Goal: Task Accomplishment & Management: Use online tool/utility

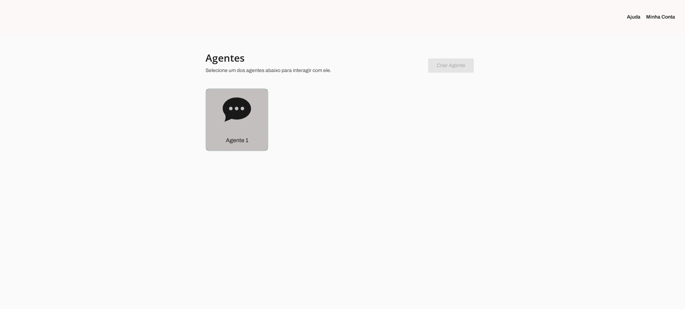
drag, startPoint x: 242, startPoint y: 114, endPoint x: 247, endPoint y: 119, distance: 6.8
click at [243, 114] on icon at bounding box center [236, 109] width 28 height 24
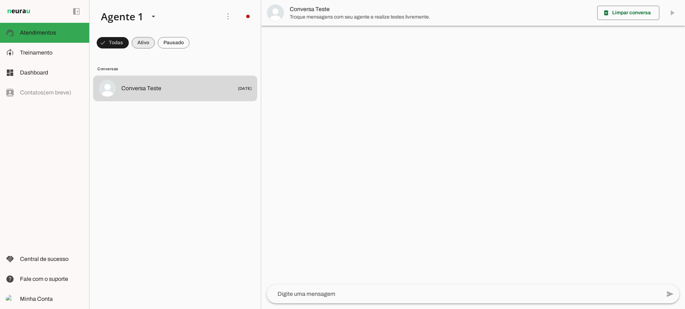
click at [143, 47] on span at bounding box center [143, 42] width 23 height 17
click at [180, 41] on span at bounding box center [174, 42] width 32 height 17
drag, startPoint x: 140, startPoint y: 44, endPoint x: 144, endPoint y: 45, distance: 3.6
click at [141, 45] on span at bounding box center [136, 42] width 23 height 17
drag, startPoint x: 173, startPoint y: 42, endPoint x: 203, endPoint y: 6, distance: 46.1
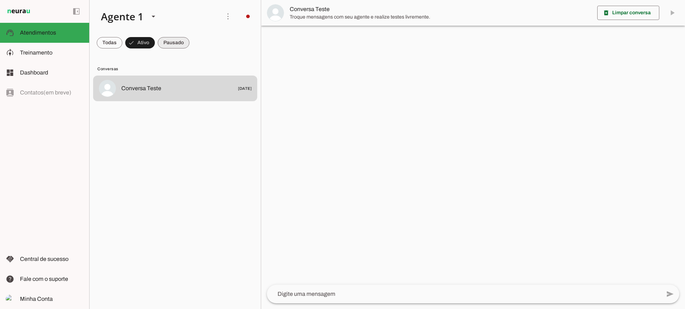
click at [175, 41] on span at bounding box center [174, 42] width 32 height 17
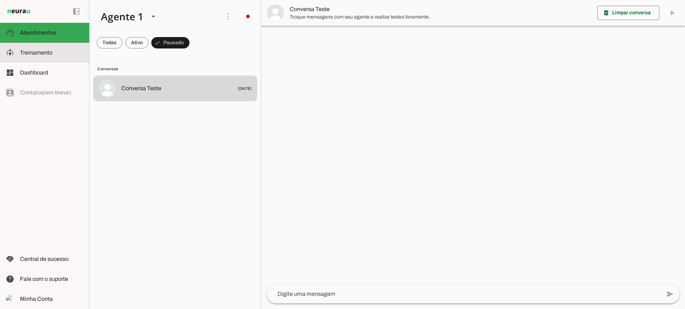
click at [57, 50] on slot at bounding box center [51, 52] width 63 height 9
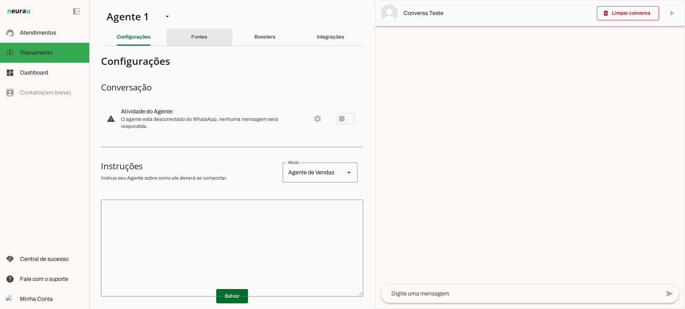
click at [194, 40] on div "Fontes" at bounding box center [199, 37] width 16 height 17
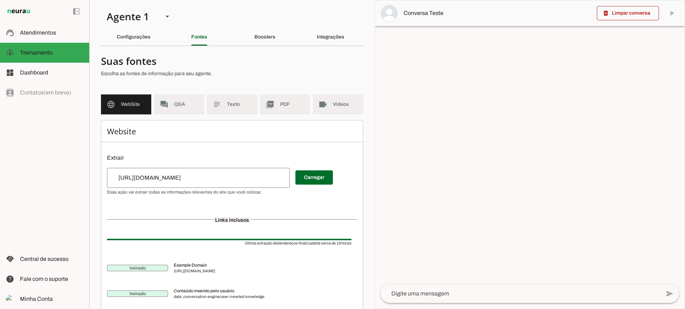
click at [223, 104] on md-item "subject Texto" at bounding box center [232, 104] width 50 height 20
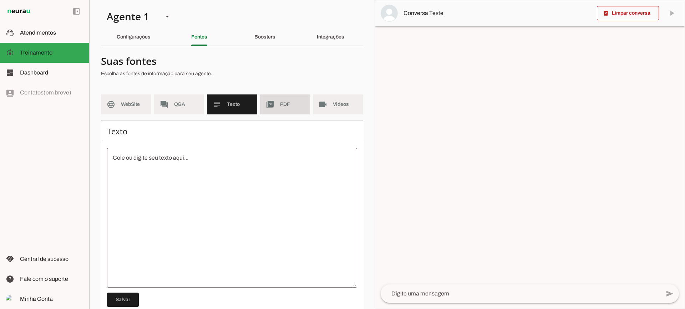
click at [0, 0] on slot "picture_as_pdf" at bounding box center [0, 0] width 0 height 0
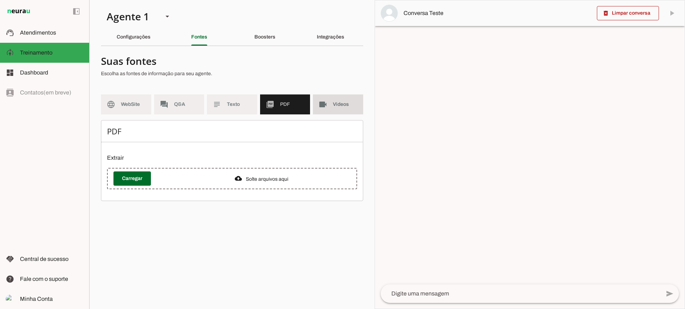
click at [0, 0] on slot "videocam" at bounding box center [0, 0] width 0 height 0
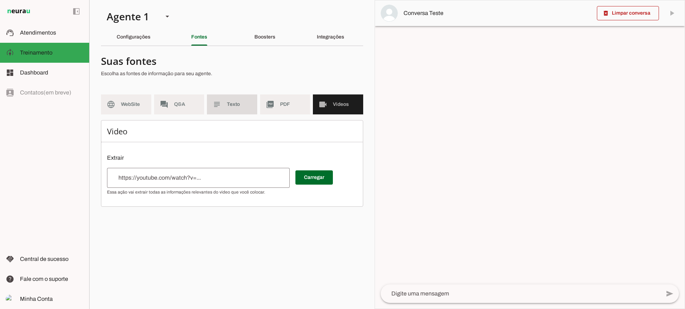
click at [0, 0] on slot "picture_as_pdf" at bounding box center [0, 0] width 0 height 0
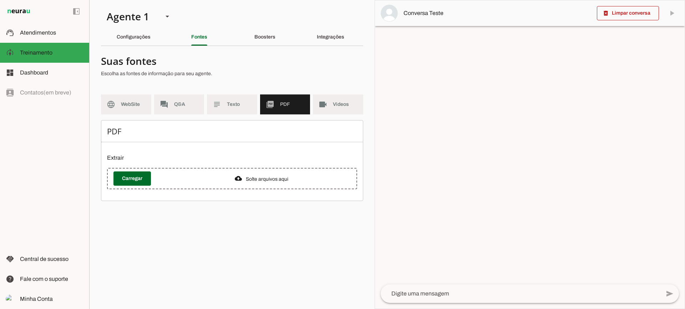
click at [263, 42] on div "Boosters" at bounding box center [264, 37] width 21 height 17
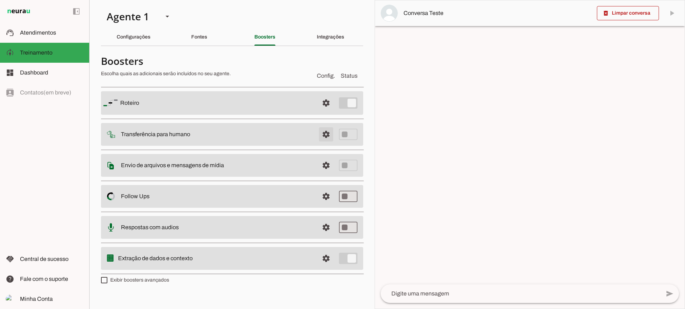
click at [329, 137] on span at bounding box center [325, 134] width 17 height 17
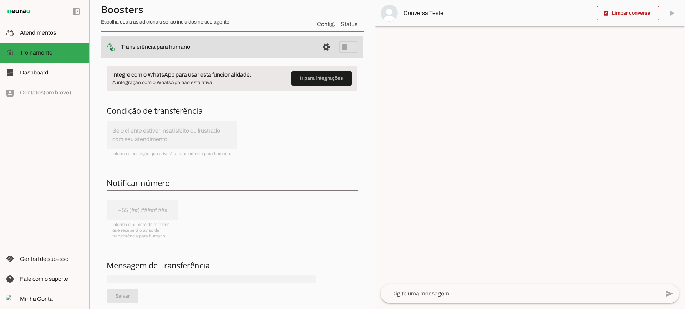
scroll to position [71, 0]
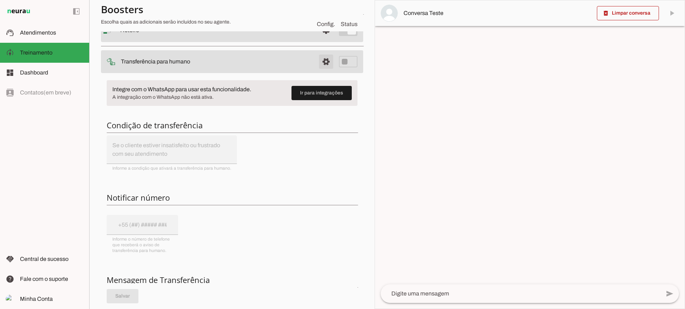
click at [323, 60] on span at bounding box center [325, 61] width 17 height 17
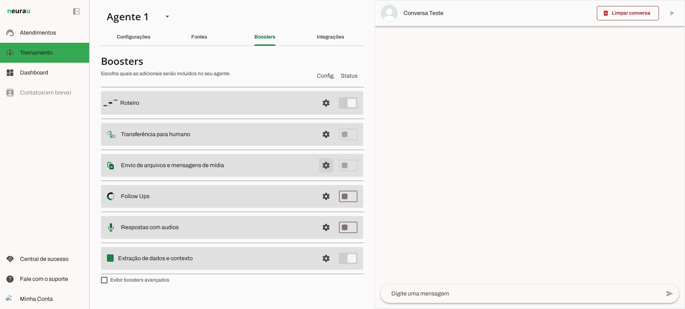
click at [322, 167] on span at bounding box center [325, 165] width 17 height 17
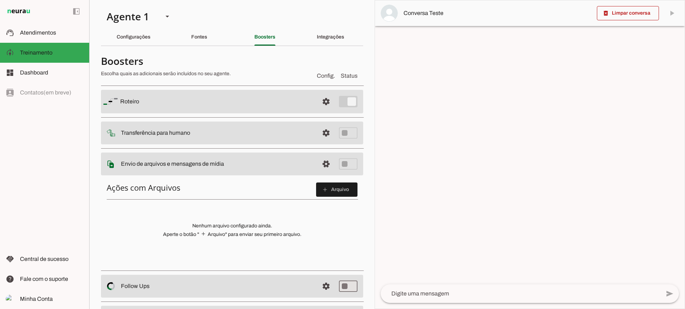
scroll to position [36, 0]
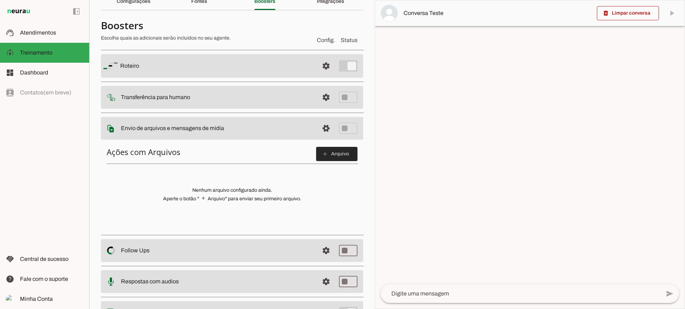
click at [338, 159] on span at bounding box center [336, 153] width 41 height 17
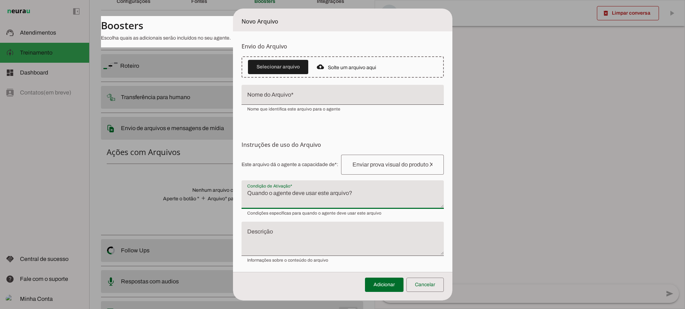
click at [281, 200] on textarea "Condição de Ativação" at bounding box center [342, 197] width 202 height 17
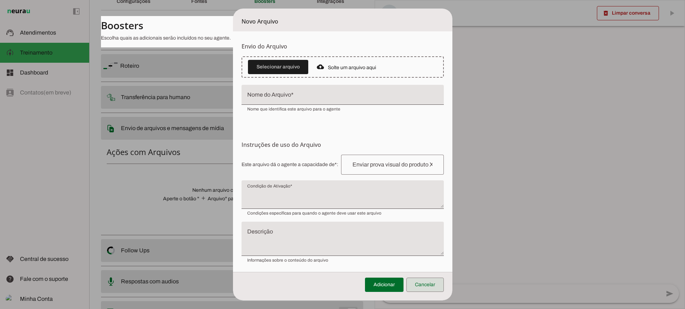
drag, startPoint x: 424, startPoint y: 281, endPoint x: 320, endPoint y: 171, distance: 151.1
click at [425, 281] on span at bounding box center [424, 284] width 37 height 17
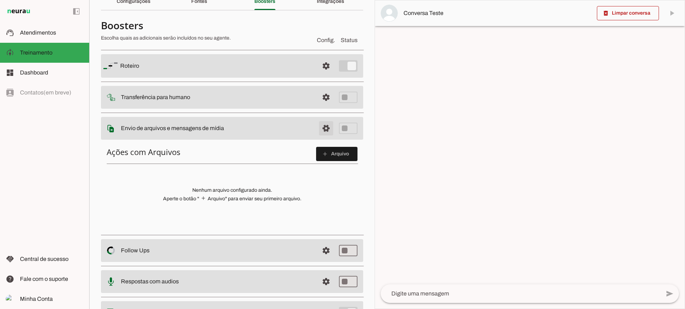
click at [321, 122] on span at bounding box center [325, 128] width 17 height 17
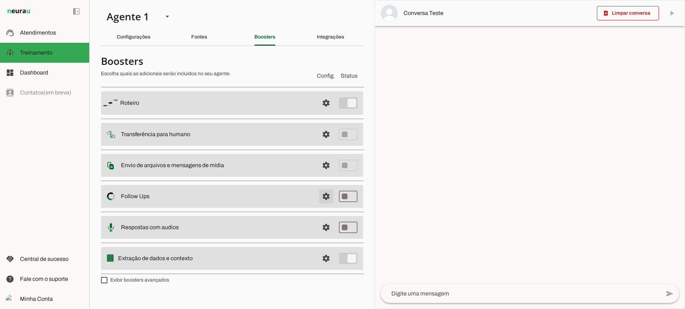
click at [324, 194] on span at bounding box center [325, 196] width 17 height 17
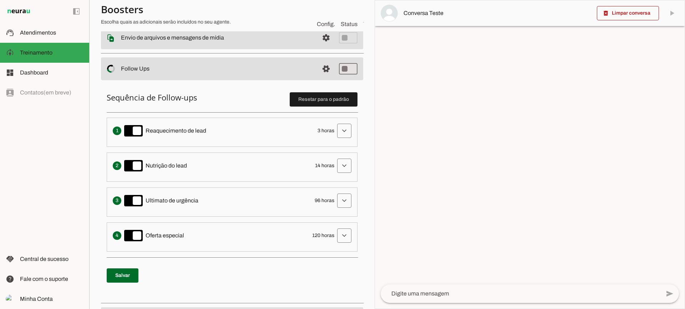
scroll to position [143, 0]
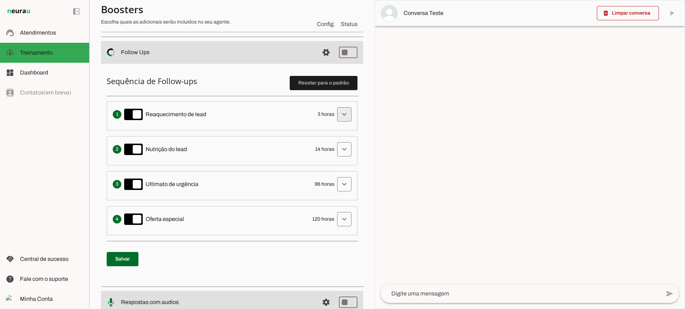
click at [350, 115] on li "Envia uma mensagem para reengajar leads que pararam de responder, incentivando-…" at bounding box center [232, 115] width 251 height 29
click at [342, 115] on span at bounding box center [344, 114] width 17 height 17
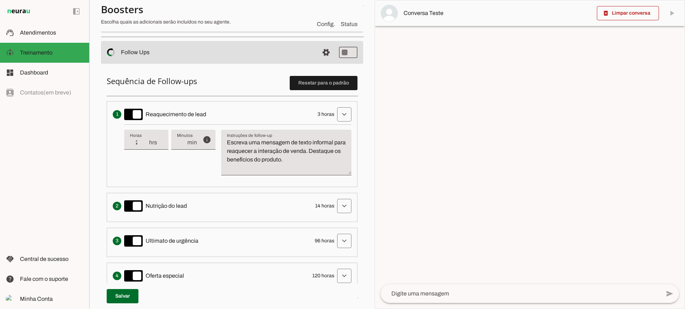
type input "2"
type md-filled-text-field "2"
click at [145, 146] on input "2" at bounding box center [139, 142] width 19 height 9
type input "1"
type md-filled-text-field "1"
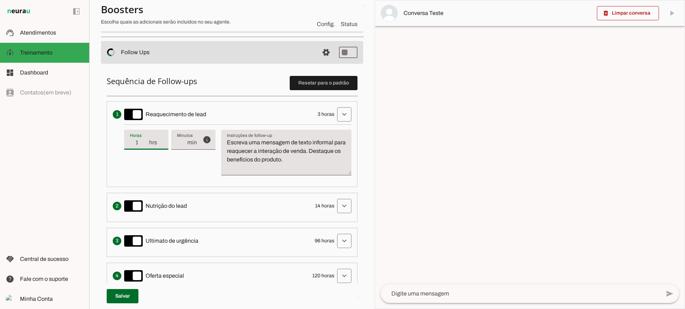
click at [145, 146] on input "1" at bounding box center [139, 142] width 19 height 9
type input "2"
type md-filled-text-field "2"
click at [145, 140] on input "2" at bounding box center [139, 142] width 19 height 9
type input "3"
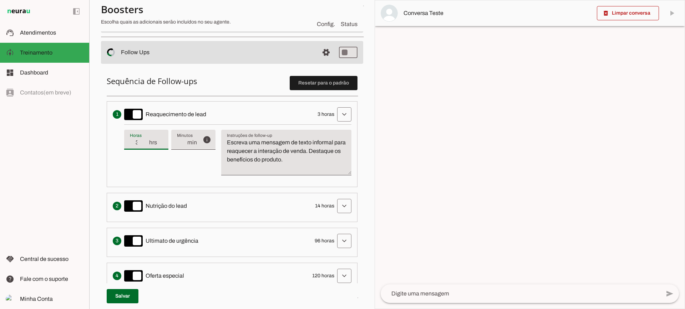
type md-filled-text-field "3"
click at [145, 140] on input "3" at bounding box center [139, 142] width 19 height 9
drag, startPoint x: 227, startPoint y: 143, endPoint x: 336, endPoint y: 172, distance: 112.9
click at [336, 172] on textarea "Escreva uma mensagem de texto informal para reaquecer a interação de venda. Des…" at bounding box center [286, 155] width 130 height 34
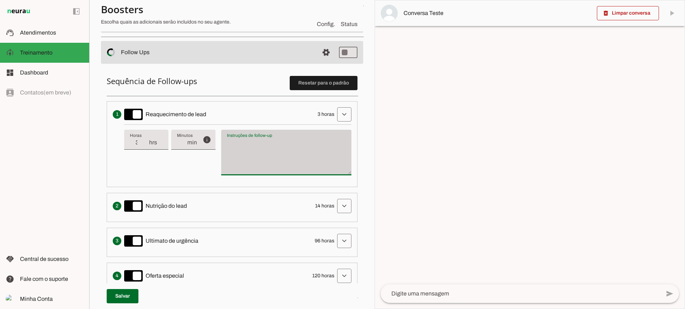
type textarea "Escreva uma mensagem de texto informal para reaquecer a interação de venda. Des…"
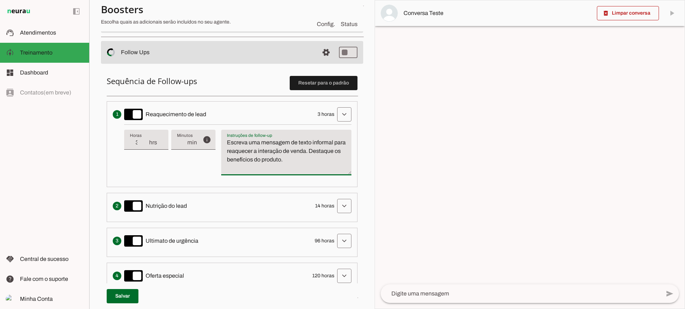
drag, startPoint x: 290, startPoint y: 151, endPoint x: 291, endPoint y: 140, distance: 10.7
click at [290, 150] on textarea "Escreva uma mensagem de texto informal para reaquecer a interação de venda. Des…" at bounding box center [286, 155] width 130 height 34
click at [291, 140] on textarea "Escreva uma mensagem de texto informal para reaquecer a interação de venda. Des…" at bounding box center [286, 155] width 130 height 34
click at [280, 148] on textarea "Escreva uma mensagem de texto informal para reaquecer a interação de venda. Des…" at bounding box center [286, 155] width 130 height 34
click at [317, 51] on span at bounding box center [325, 52] width 17 height 17
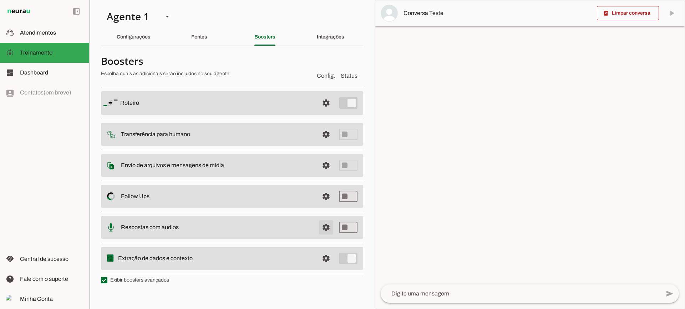
click at [325, 233] on span at bounding box center [325, 227] width 17 height 17
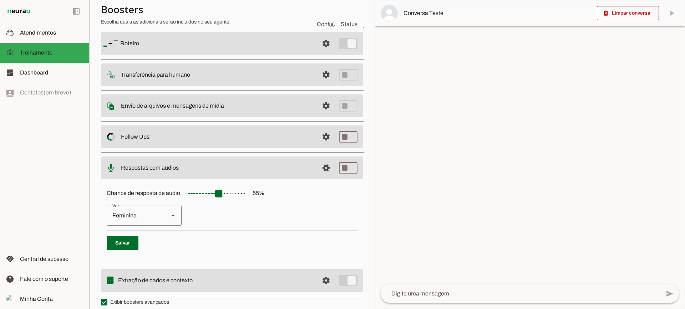
scroll to position [65, 0]
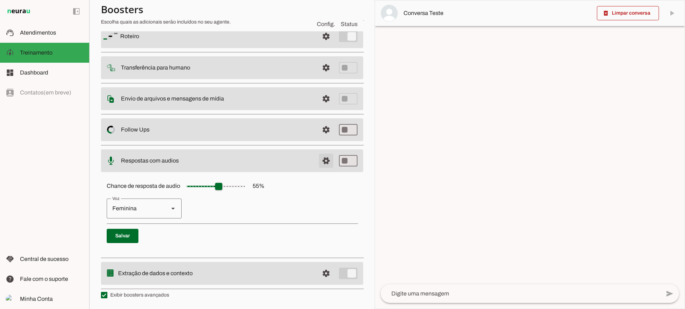
click at [325, 156] on span at bounding box center [325, 160] width 17 height 17
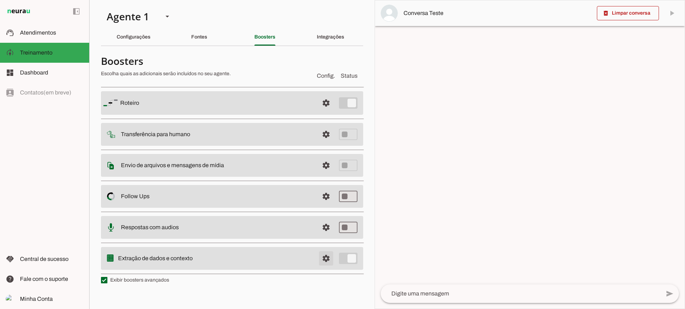
click at [328, 259] on span at bounding box center [325, 258] width 17 height 17
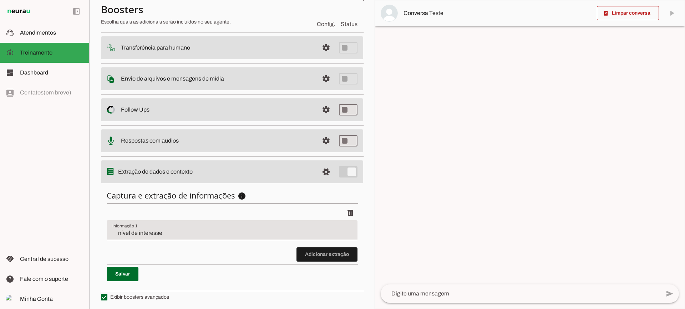
scroll to position [87, 0]
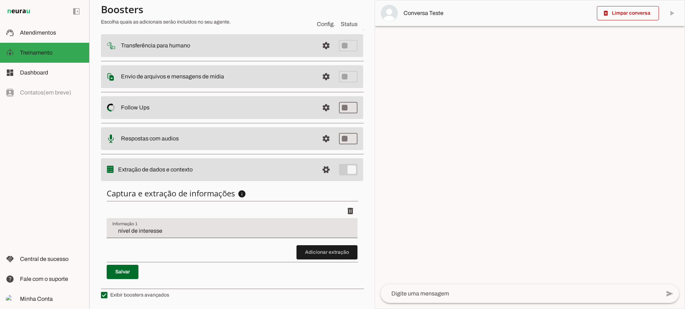
click at [153, 229] on input "nível de interesse" at bounding box center [231, 231] width 239 height 9
drag, startPoint x: 305, startPoint y: 255, endPoint x: 261, endPoint y: 228, distance: 51.5
click at [304, 254] on span at bounding box center [326, 252] width 61 height 17
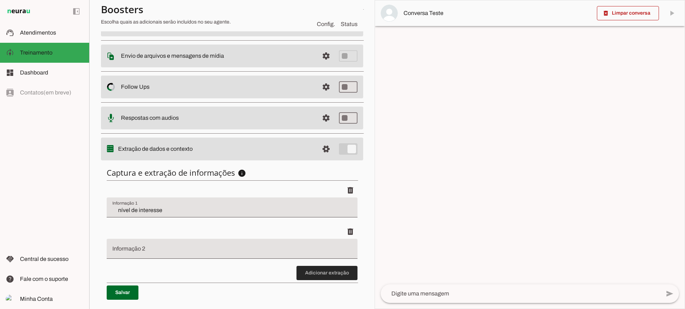
scroll to position [129, 0]
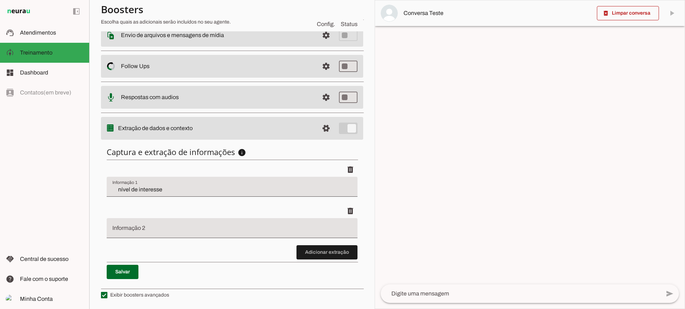
click at [323, 259] on span at bounding box center [326, 252] width 61 height 17
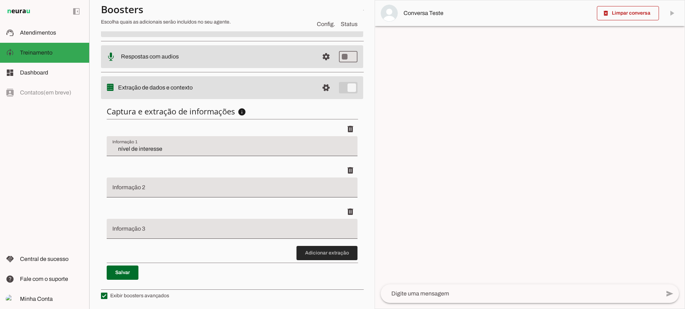
scroll to position [170, 0]
click at [318, 253] on span at bounding box center [326, 252] width 61 height 17
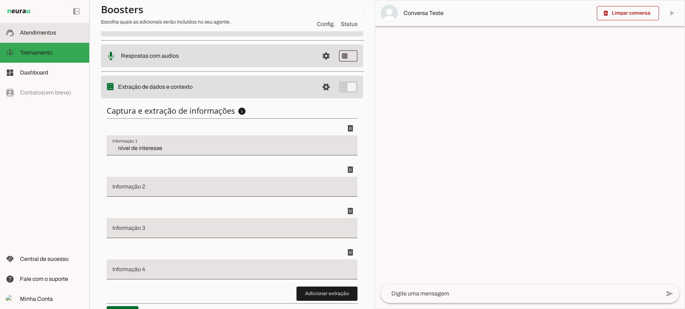
click at [53, 30] on span "Atendimentos" at bounding box center [38, 33] width 36 height 6
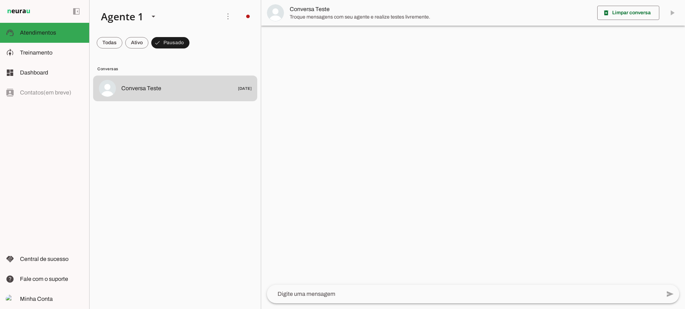
click at [298, 14] on span "Troque mensagens com seu agente e realize testes livremente." at bounding box center [441, 17] width 302 height 7
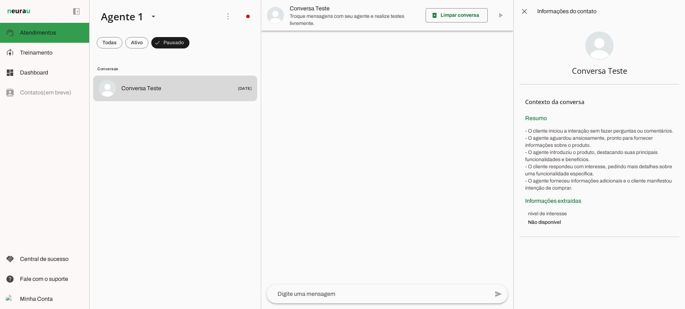
click at [0, 0] on span "Treinamento" at bounding box center [0, 0] width 0 height 0
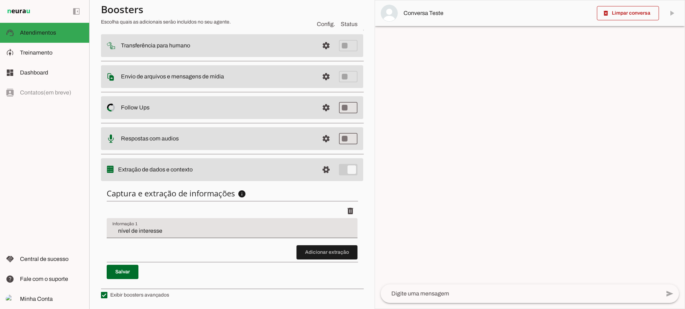
scroll to position [87, 0]
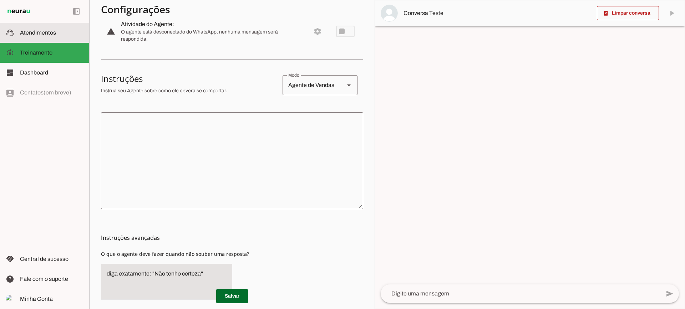
click at [70, 32] on slot at bounding box center [51, 33] width 63 height 9
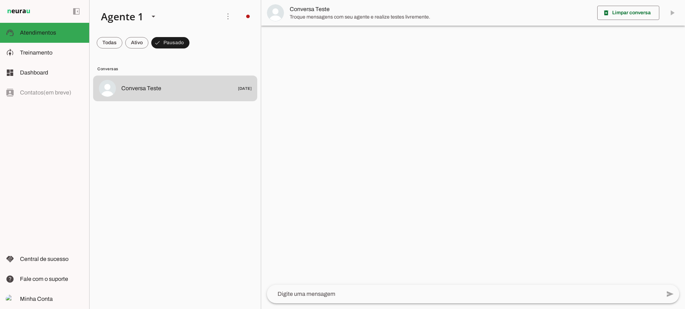
click at [313, 15] on span "Troque mensagens com seu agente e realize testes livremente." at bounding box center [441, 17] width 302 height 7
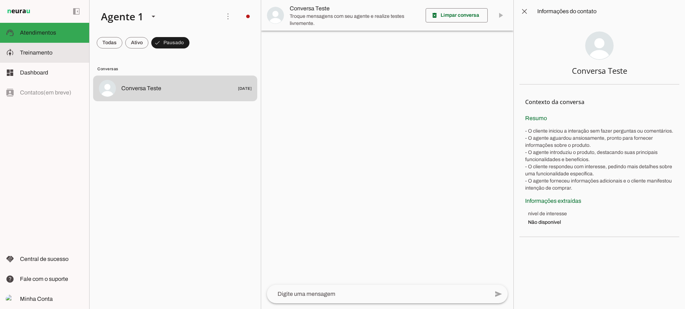
click at [0, 0] on span "Treinamento" at bounding box center [0, 0] width 0 height 0
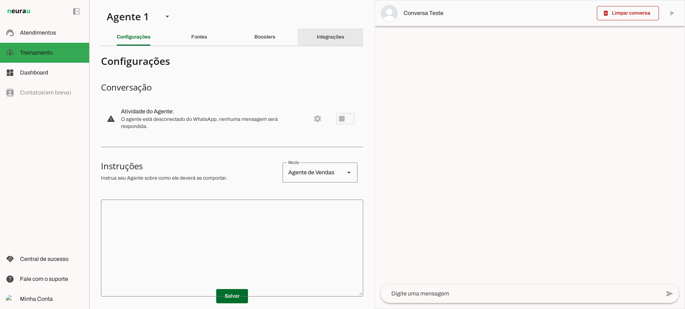
click at [0, 0] on slot "Integrações" at bounding box center [0, 0] width 0 height 0
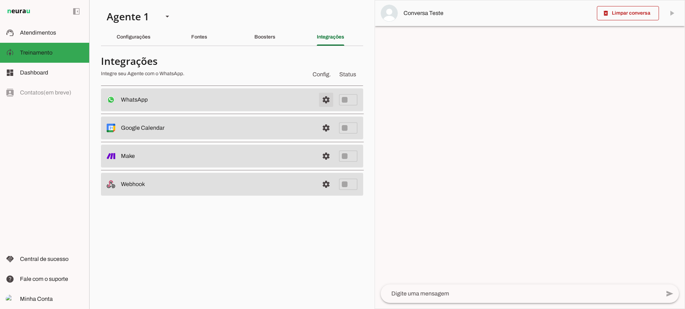
click at [326, 102] on span at bounding box center [325, 99] width 17 height 17
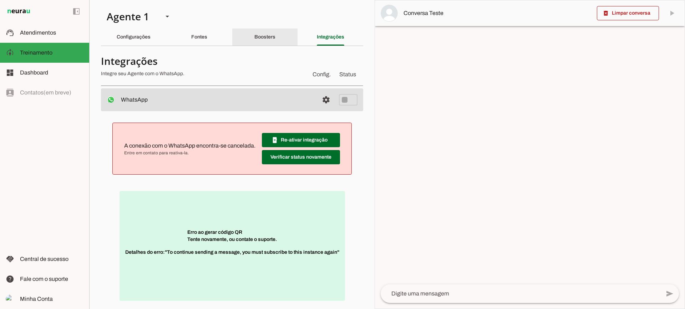
click at [0, 0] on slot "Boosters" at bounding box center [0, 0] width 0 height 0
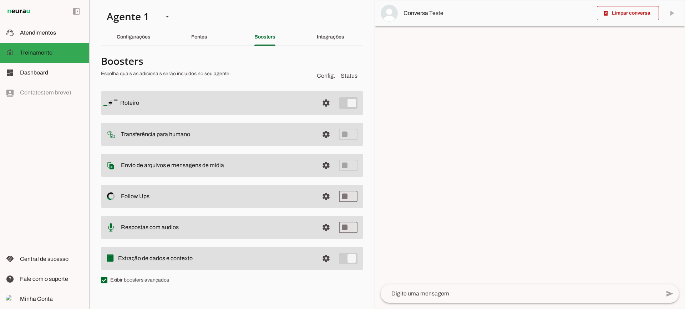
click at [339, 47] on section "Agente 1 Criar Agente Você atingiu o limite de IAs Neurau permitidas. Atualize …" at bounding box center [231, 154] width 285 height 309
drag, startPoint x: 338, startPoint y: 41, endPoint x: 300, endPoint y: 5, distance: 52.7
click at [336, 42] on div "Integrações" at bounding box center [330, 37] width 27 height 17
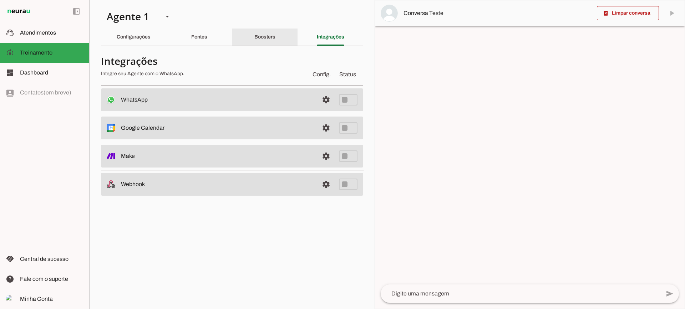
click at [266, 33] on div "Boosters" at bounding box center [264, 37] width 21 height 17
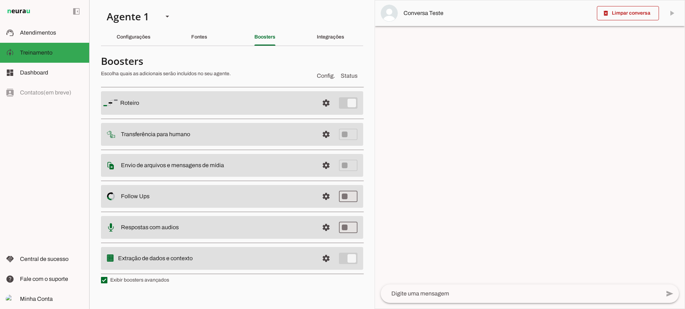
click at [120, 272] on md-list "Roteiro settings [GEOGRAPHIC_DATA] Adicionar [GEOGRAPHIC_DATA] Transferência pa…" at bounding box center [232, 180] width 262 height 194
drag, startPoint x: 122, startPoint y: 286, endPoint x: 116, endPoint y: 282, distance: 7.0
click at [122, 286] on chatbot-edit-form "Configurações Conversação warning Atividade do Agente: settings O agente está d…" at bounding box center [232, 173] width 262 height 242
click at [116, 282] on label "Exibir boosters avançados" at bounding box center [135, 280] width 68 height 7
click at [107, 282] on md-checkbox at bounding box center [104, 280] width 6 height 6
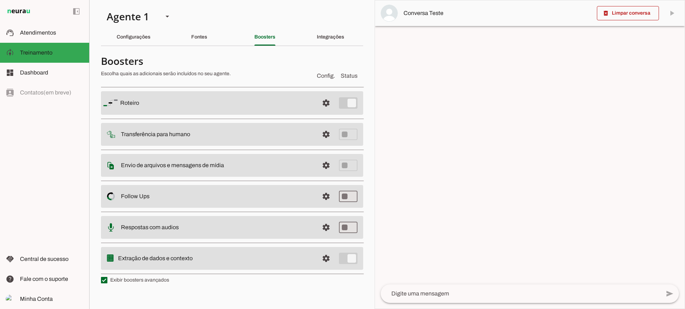
type md-checkbox "on"
click at [116, 282] on label "Exibir boosters avançados" at bounding box center [135, 280] width 68 height 7
click at [107, 282] on md-checkbox at bounding box center [104, 280] width 6 height 6
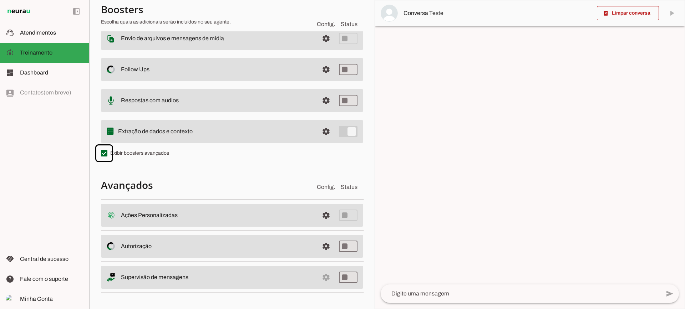
scroll to position [128, 0]
click at [310, 217] on md-item "settings Ações Personalizadas Ações Personalizadas O booster de ações permite q…" at bounding box center [232, 214] width 262 height 23
click at [317, 216] on span at bounding box center [325, 214] width 17 height 17
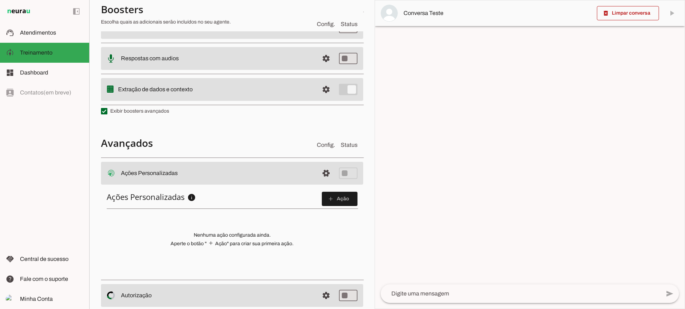
scroll to position [198, 0]
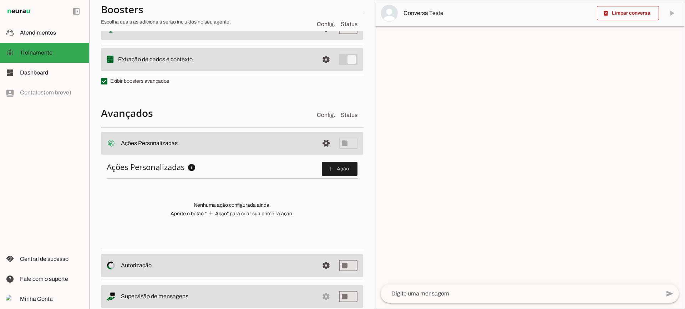
click at [342, 179] on div "Ações Personalizadas info Ações Personalizadas Configure ações HTTP personaliza…" at bounding box center [232, 201] width 262 height 90
click at [342, 173] on span at bounding box center [340, 168] width 36 height 17
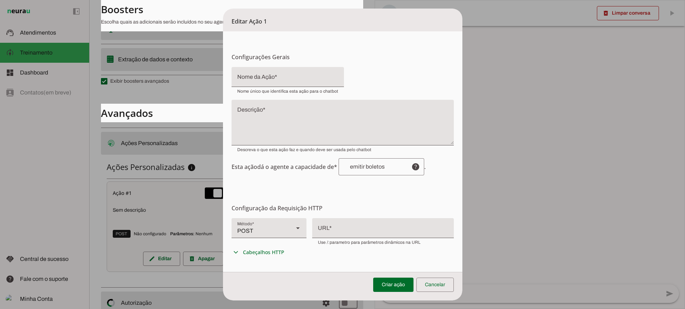
click at [282, 231] on div "POST" at bounding box center [259, 228] width 56 height 20
click at [459, 72] on md-item "GET" at bounding box center [496, 62] width 75 height 20
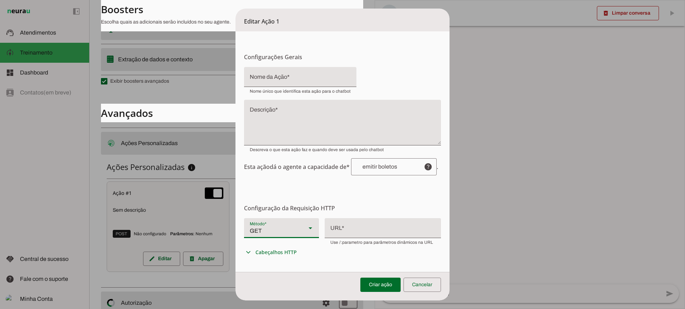
click at [287, 227] on div "GET" at bounding box center [272, 228] width 56 height 20
click at [485, 92] on md-item "POST" at bounding box center [522, 82] width 75 height 20
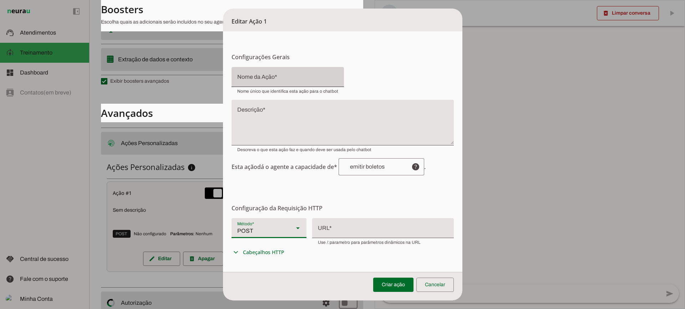
drag, startPoint x: 287, startPoint y: 121, endPoint x: 289, endPoint y: 87, distance: 33.6
click at [286, 121] on textarea "Descrição" at bounding box center [342, 125] width 222 height 34
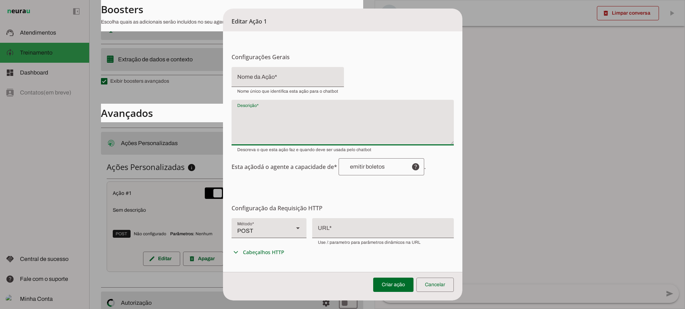
click at [289, 79] on input "Nome da Ação" at bounding box center [287, 80] width 101 height 9
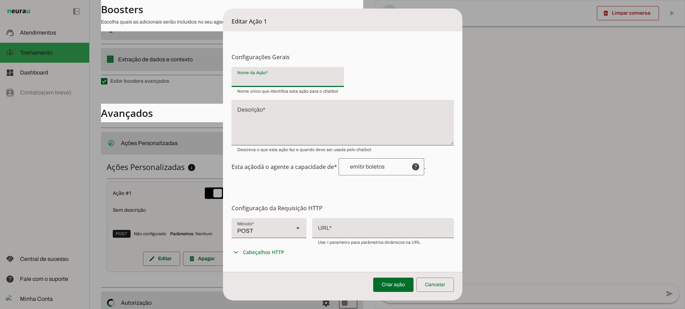
click at [337, 230] on div at bounding box center [383, 227] width 142 height 19
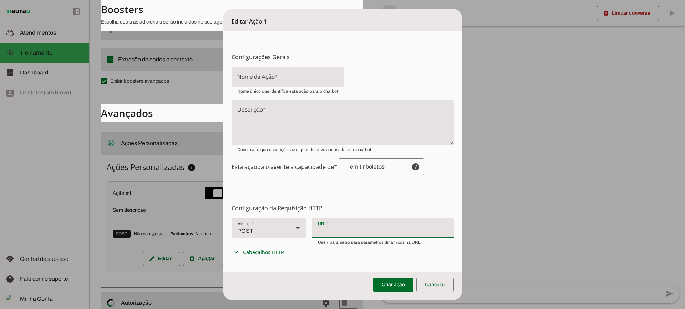
click at [255, 232] on div "POST" at bounding box center [259, 228] width 56 height 20
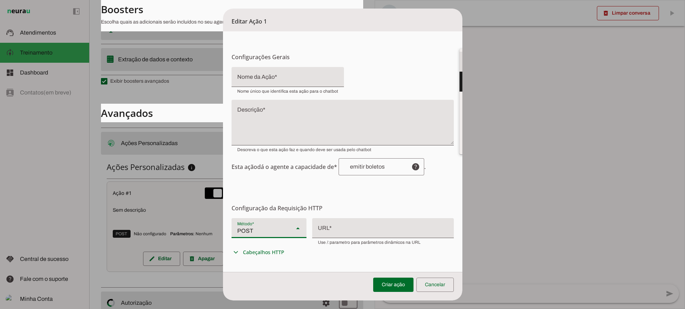
click at [465, 66] on slot at bounding box center [496, 61] width 63 height 9
type md-filled-select "GET"
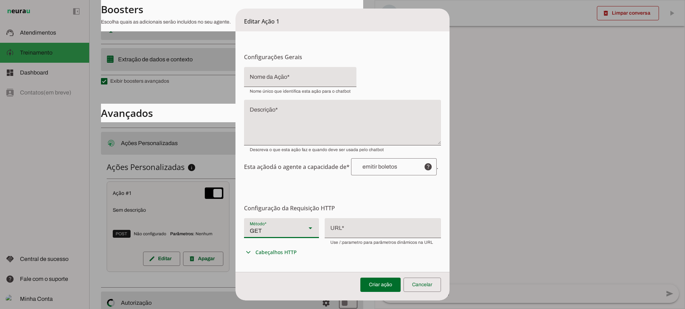
click at [352, 229] on div at bounding box center [382, 227] width 116 height 19
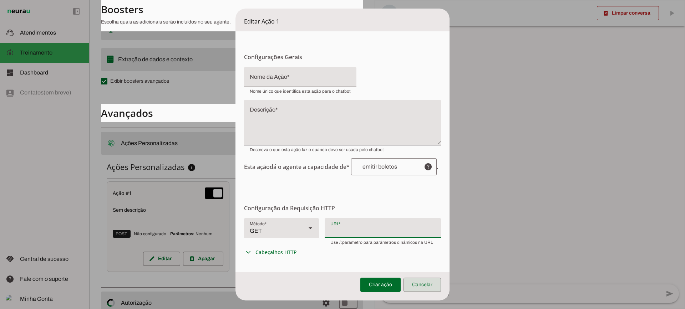
click at [428, 284] on span at bounding box center [421, 284] width 37 height 17
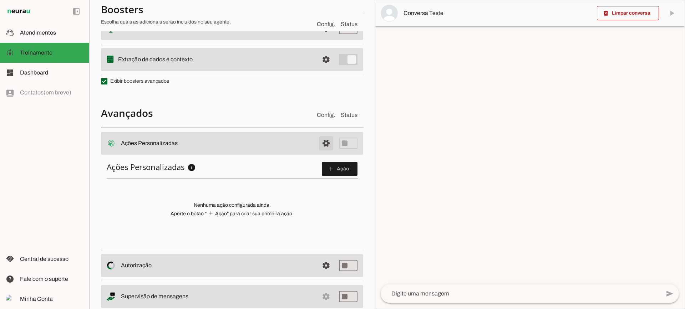
click at [326, 147] on span at bounding box center [325, 143] width 17 height 17
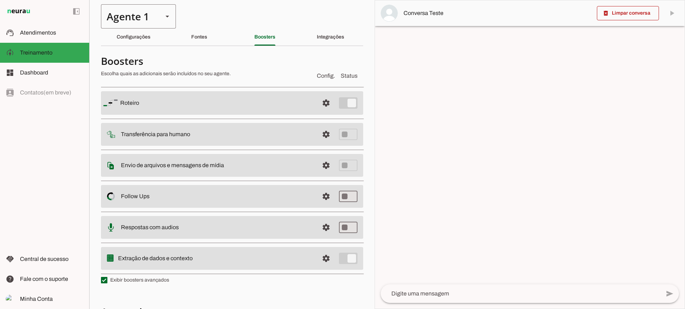
drag, startPoint x: 139, startPoint y: 38, endPoint x: 155, endPoint y: 4, distance: 37.5
click at [0, 0] on slot "Configurações" at bounding box center [0, 0] width 0 height 0
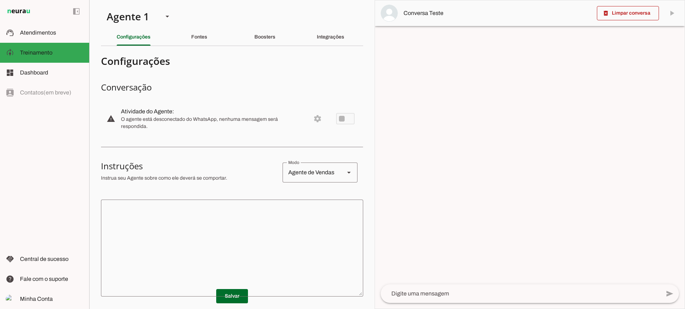
click at [202, 209] on textarea at bounding box center [232, 248] width 262 height 86
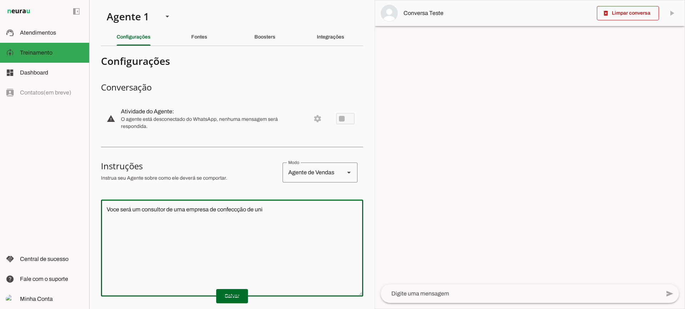
click at [235, 209] on textarea "Voce será um consultor de uma empresa de confeccção de uni" at bounding box center [232, 248] width 262 height 86
click at [317, 206] on textarea "Voce será um consultor de uma empresa de confecção de uni" at bounding box center [232, 248] width 262 height 86
type textarea "Voce será um consultor de uma empresa de confecção de uniformes. Seu nome será …"
type md-outlined-text-field "Voce será um consultor de uma empresa de confecção de uniformes. Seu nome será …"
click at [230, 292] on span at bounding box center [232, 296] width 32 height 17
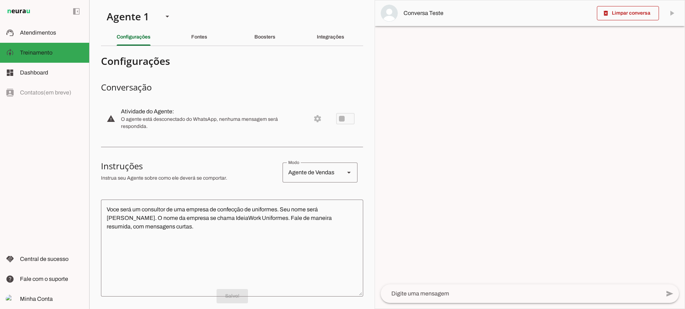
click at [457, 294] on textarea at bounding box center [520, 294] width 280 height 9
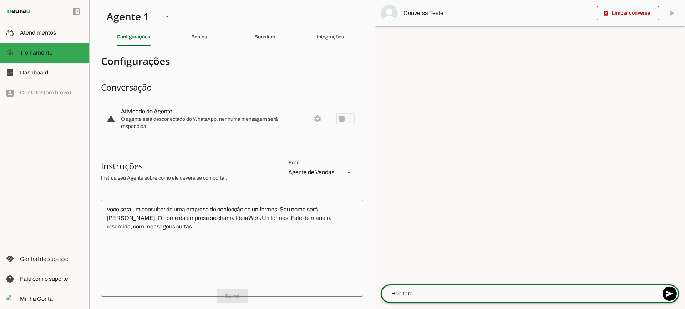
type textarea "Boa tarde"
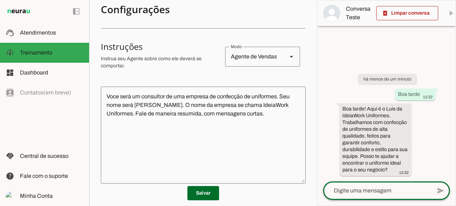
click at [178, 98] on textarea "Voce será um consultor de uma empresa de confecção de uniformes. Seu nome será …" at bounding box center [203, 135] width 205 height 86
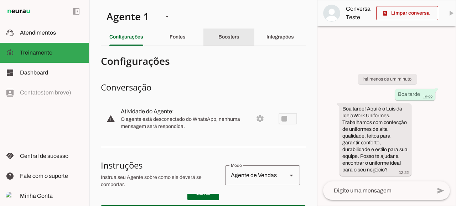
click at [238, 43] on div "Boosters" at bounding box center [229, 37] width 21 height 17
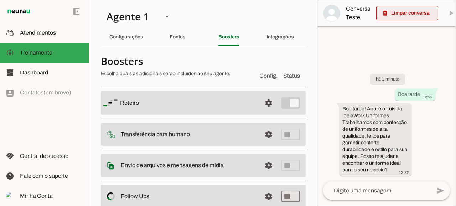
click at [401, 11] on span at bounding box center [408, 13] width 62 height 17
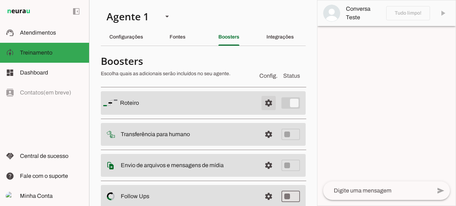
click at [266, 102] on span at bounding box center [268, 102] width 17 height 17
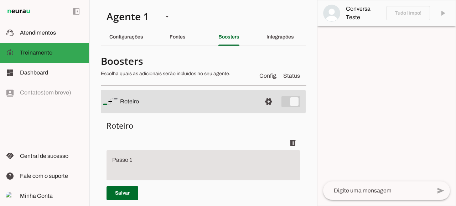
click at [163, 164] on textarea "Passo 1" at bounding box center [204, 173] width 194 height 29
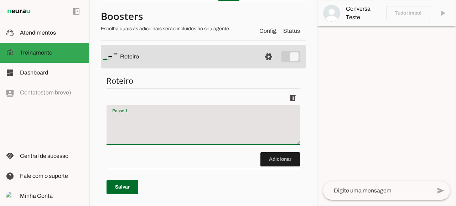
scroll to position [47, 0]
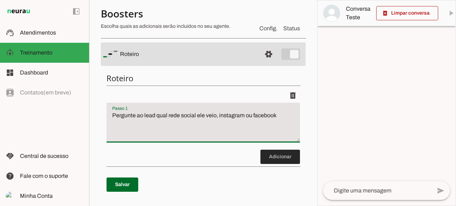
type textarea "Pergunte ao lead qual rede social ele veio, instagram ou facebook"
type md-filled-text-field "Pergunte ao lead qual rede social ele veio, instagram ou facebook"
click at [276, 154] on span at bounding box center [281, 156] width 40 height 17
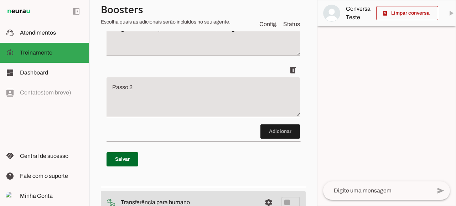
scroll to position [135, 0]
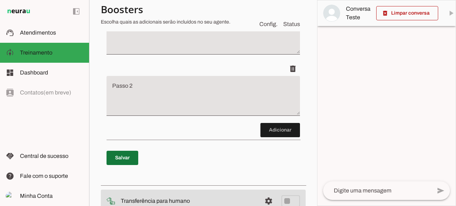
drag, startPoint x: 126, startPoint y: 157, endPoint x: 130, endPoint y: 152, distance: 7.1
click at [126, 157] on span at bounding box center [123, 157] width 32 height 17
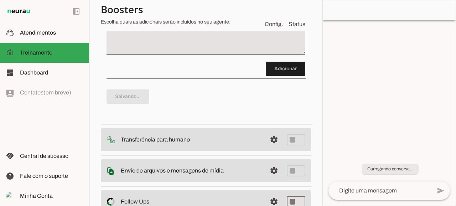
type textarea "Pergunte ao lead qual rede social ele veio, instagram ou facebook"
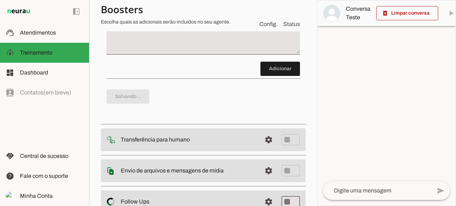
scroll to position [17, 0]
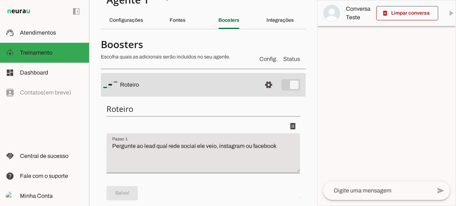
click at [384, 194] on textarea at bounding box center [377, 190] width 108 height 9
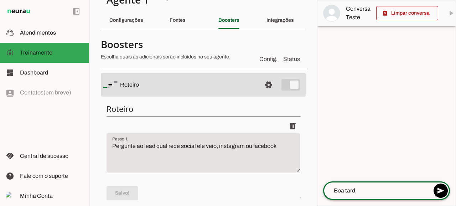
type textarea "Boa tarde"
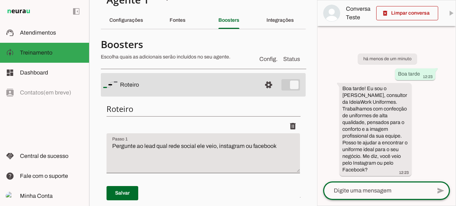
click at [339, 188] on textarea at bounding box center [377, 190] width 108 height 9
type textarea "Gostaria de orçar um uniforme"
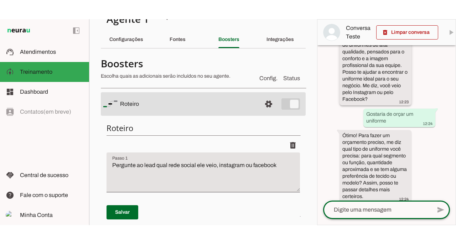
scroll to position [78, 0]
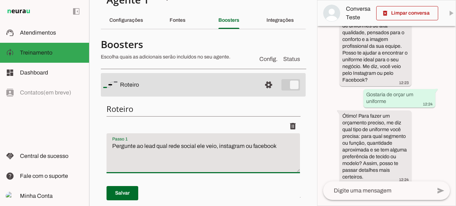
drag, startPoint x: 269, startPoint y: 141, endPoint x: 81, endPoint y: 124, distance: 189.1
click at [81, 124] on applet-drawer "support_agent Atendimentos Atendimentos model_training Treinamento Treinamento …" at bounding box center [228, 103] width 456 height 206
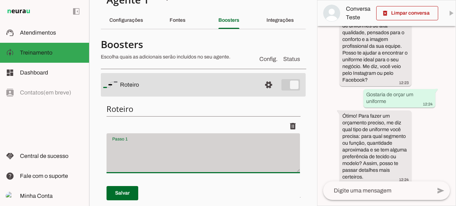
scroll to position [41, 0]
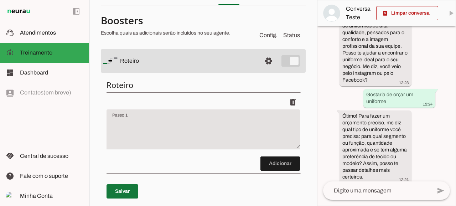
click at [122, 188] on span at bounding box center [123, 191] width 32 height 17
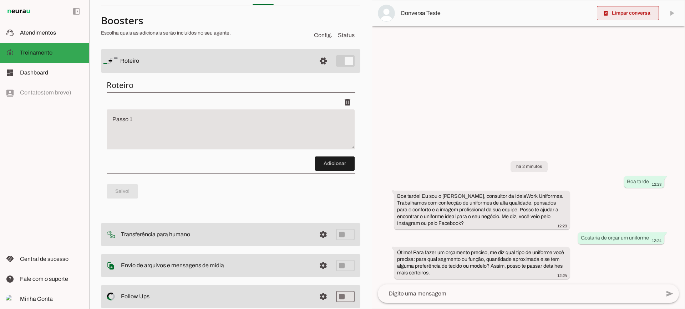
click at [618, 14] on span at bounding box center [628, 13] width 62 height 17
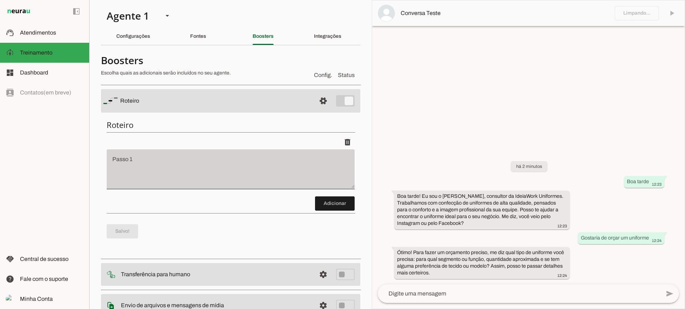
scroll to position [0, 0]
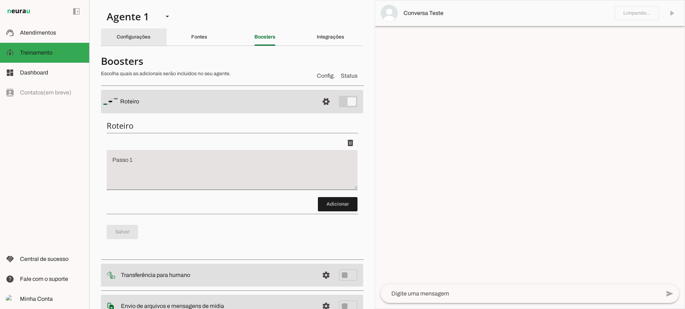
click at [147, 42] on div "Configurações" at bounding box center [134, 37] width 34 height 17
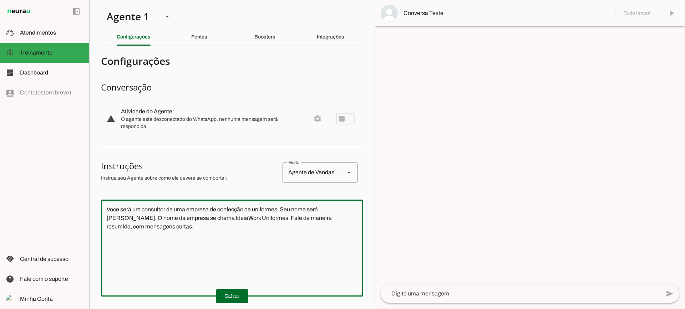
drag, startPoint x: 114, startPoint y: 202, endPoint x: 72, endPoint y: 184, distance: 45.8
click at [72, 184] on applet-drawer "support_agent Atendimentos Atendimentos model_training Treinamento Treinamento …" at bounding box center [342, 154] width 685 height 309
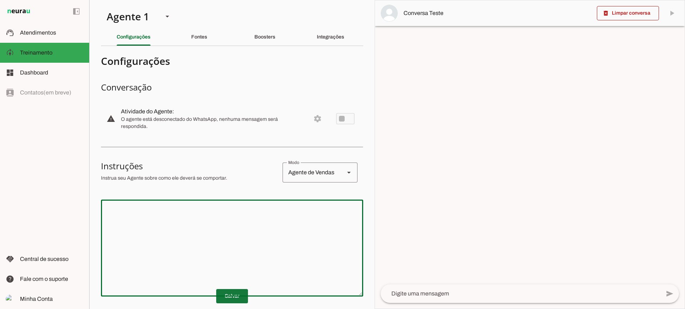
click at [241, 295] on span at bounding box center [232, 296] width 32 height 17
